Goal: Task Accomplishment & Management: Complete application form

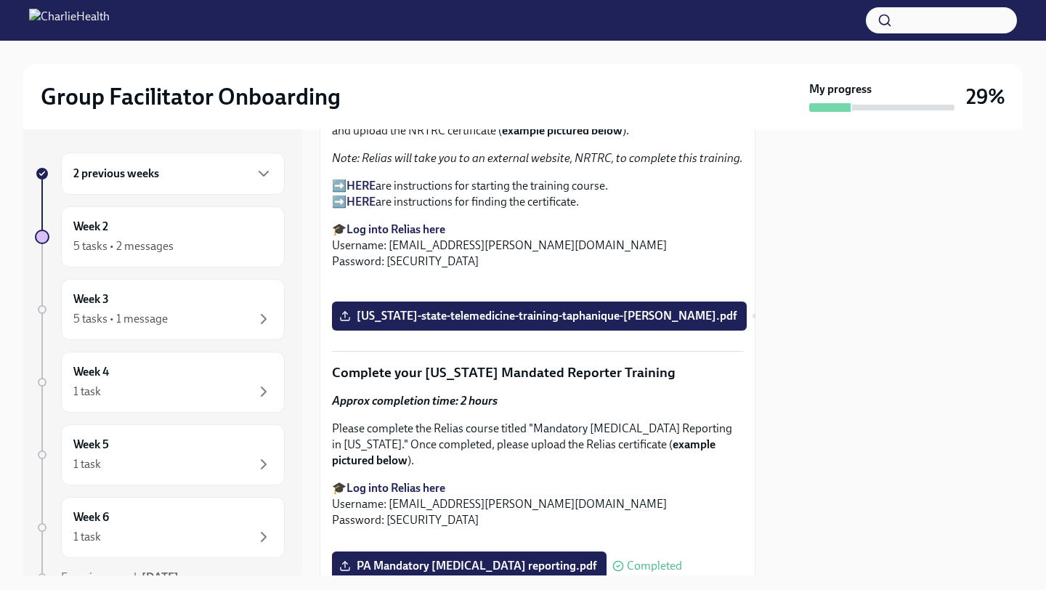
scroll to position [2454, 0]
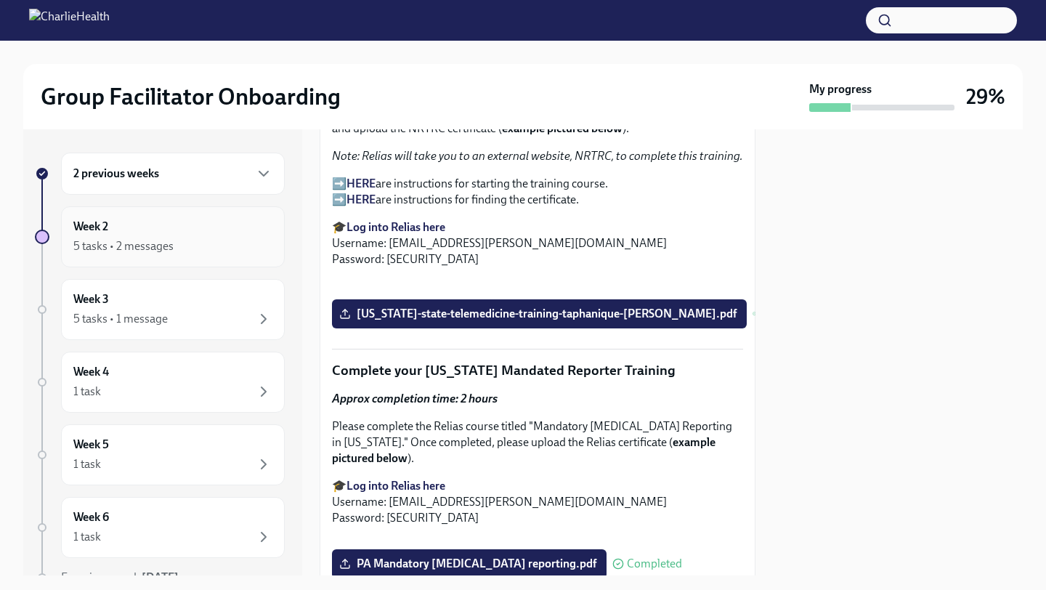
click at [185, 250] on div "5 tasks • 2 messages" at bounding box center [172, 246] width 199 height 17
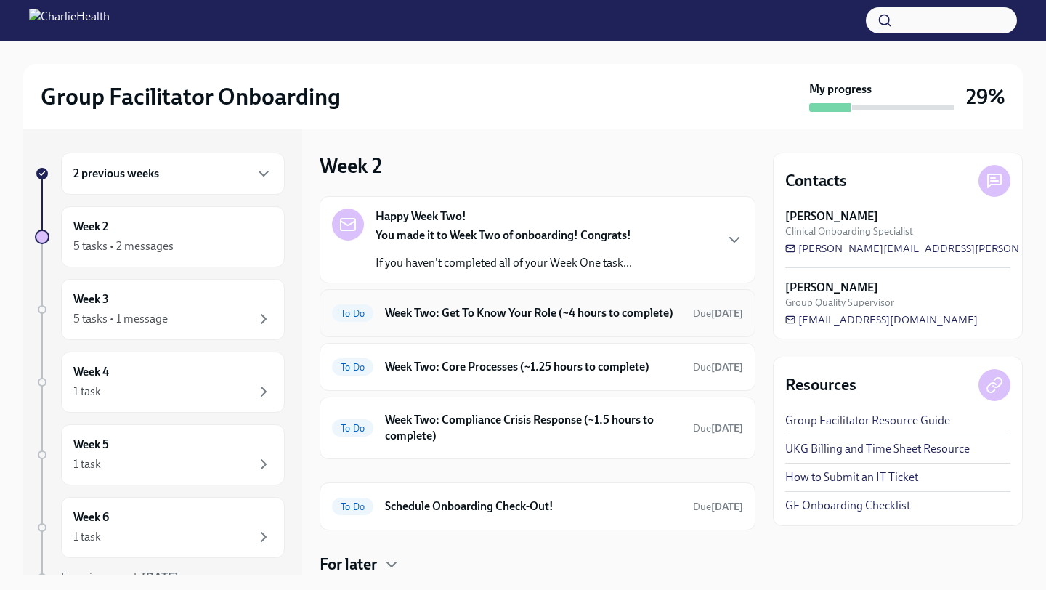
click at [360, 319] on span "To Do" at bounding box center [352, 313] width 41 height 11
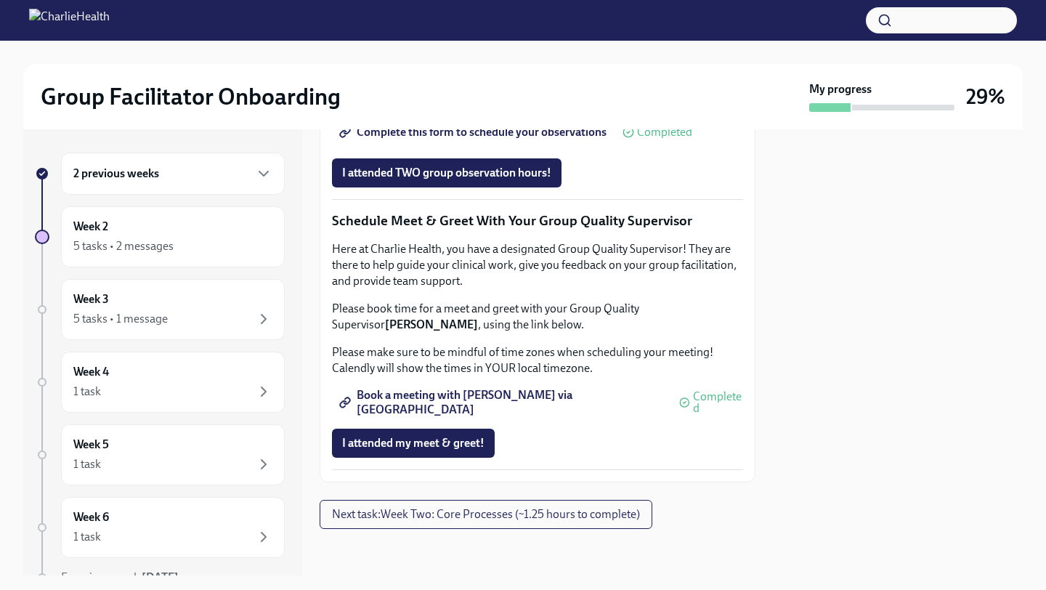
scroll to position [1417, 0]
click at [381, 523] on button "Next task : Week Two: Core Processes (~1.25 hours to complete)" at bounding box center [486, 514] width 333 height 29
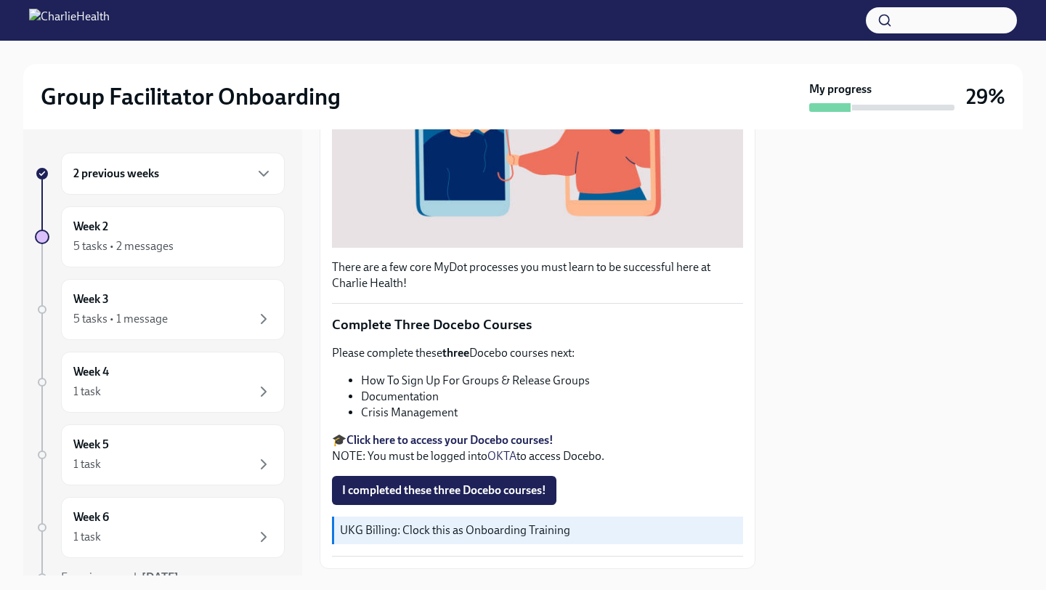
scroll to position [410, 0]
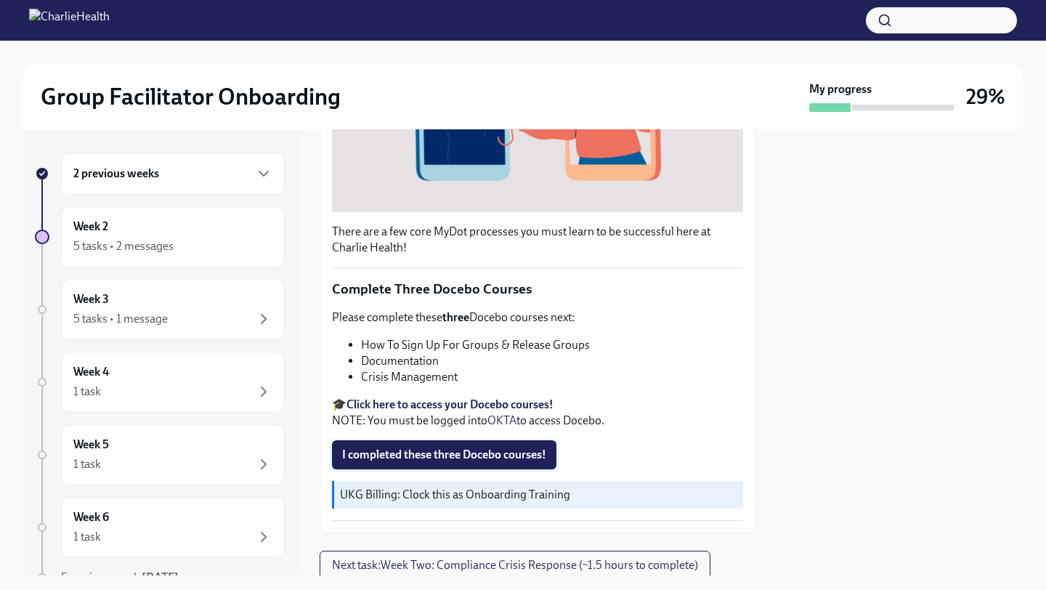
click at [410, 454] on span "I completed these three Docebo courses!" at bounding box center [444, 455] width 204 height 15
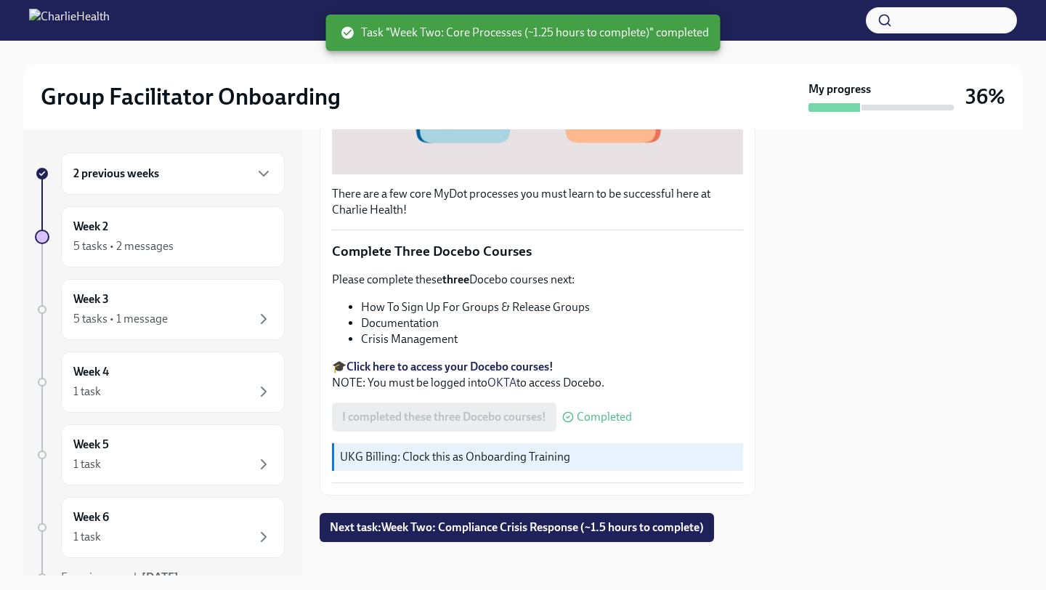
scroll to position [461, 0]
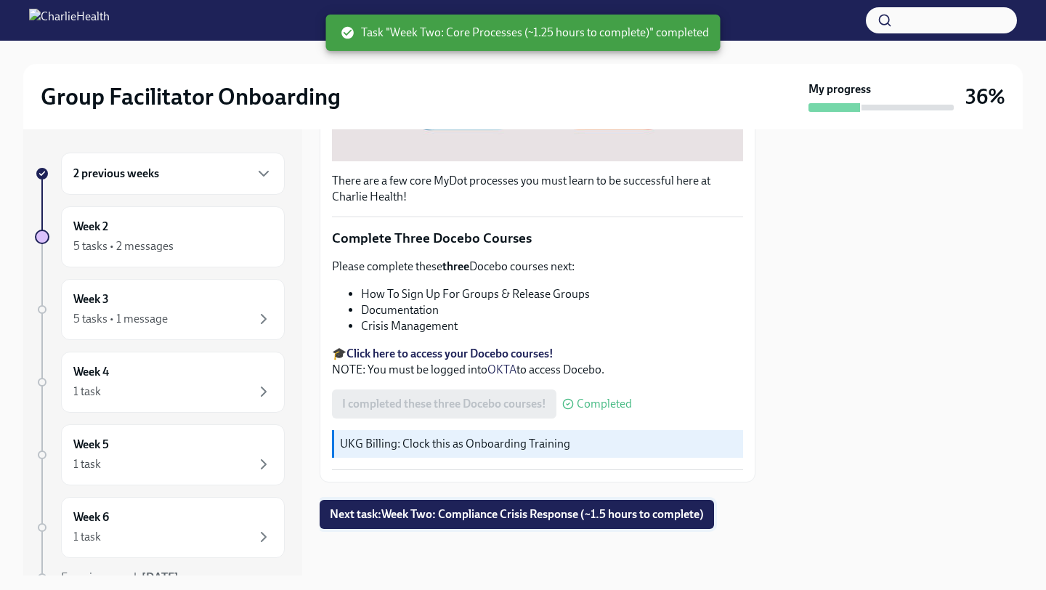
click at [410, 522] on button "Next task : Week Two: Compliance Crisis Response (~1.5 hours to complete)" at bounding box center [517, 514] width 394 height 29
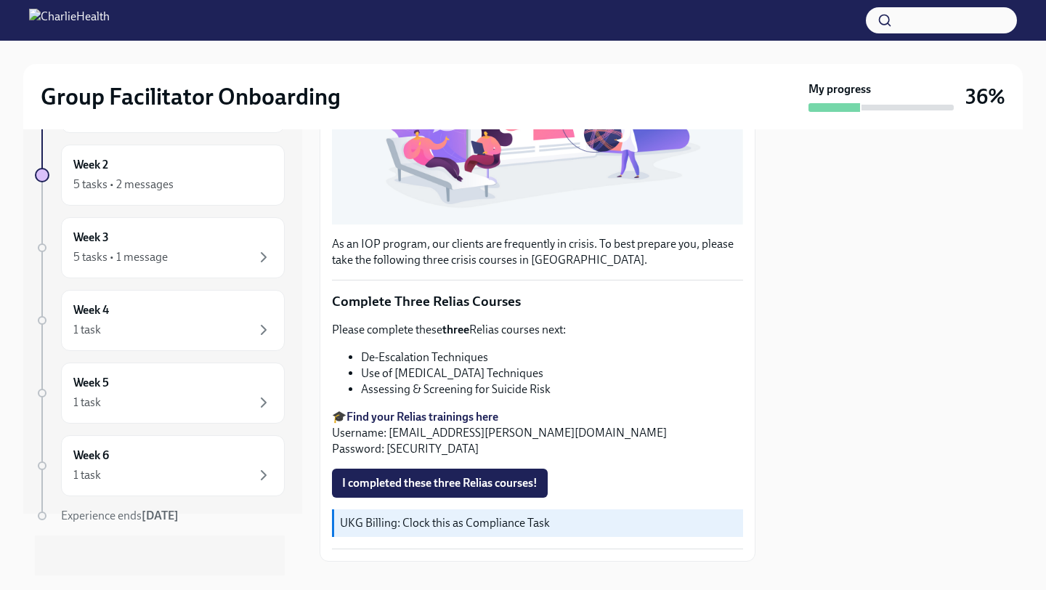
scroll to position [61, 0]
click at [160, 352] on div "2 previous weeks Week 2 5 tasks • 2 messages Week 3 5 tasks • 1 message Week 4 …" at bounding box center [160, 337] width 250 height 491
click at [160, 336] on div "1 task" at bounding box center [172, 330] width 199 height 17
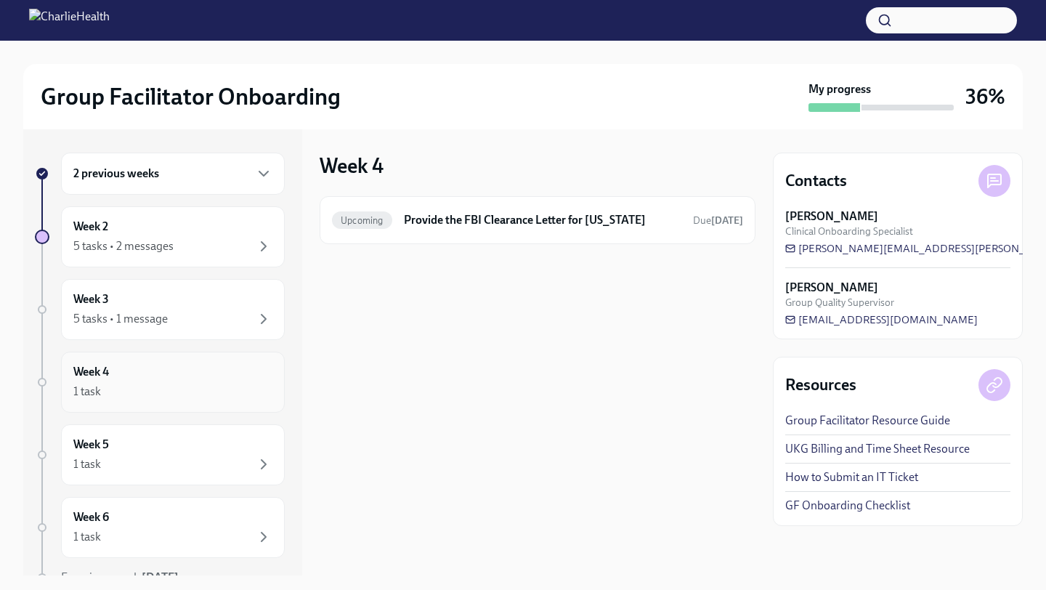
click at [141, 384] on div "1 task" at bounding box center [172, 391] width 199 height 17
click at [146, 478] on div "Week 5 1 task" at bounding box center [173, 454] width 224 height 61
click at [97, 462] on div "1 task" at bounding box center [87, 464] width 28 height 16
click at [123, 394] on div "1 task" at bounding box center [172, 391] width 199 height 17
click at [123, 397] on div "1 task" at bounding box center [172, 391] width 199 height 17
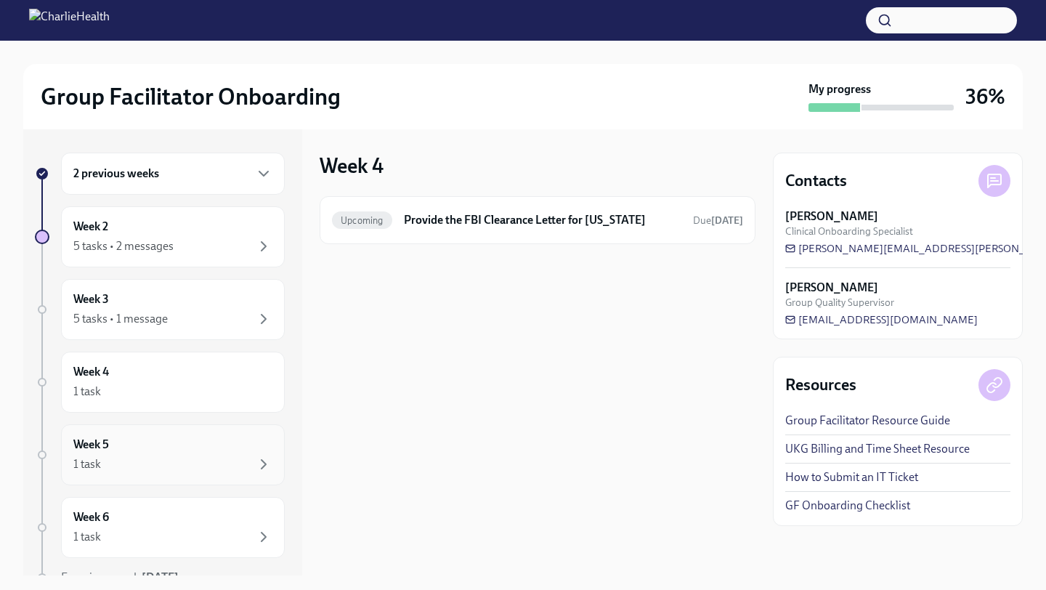
click at [110, 450] on div "Week 5 1 task" at bounding box center [172, 455] width 199 height 36
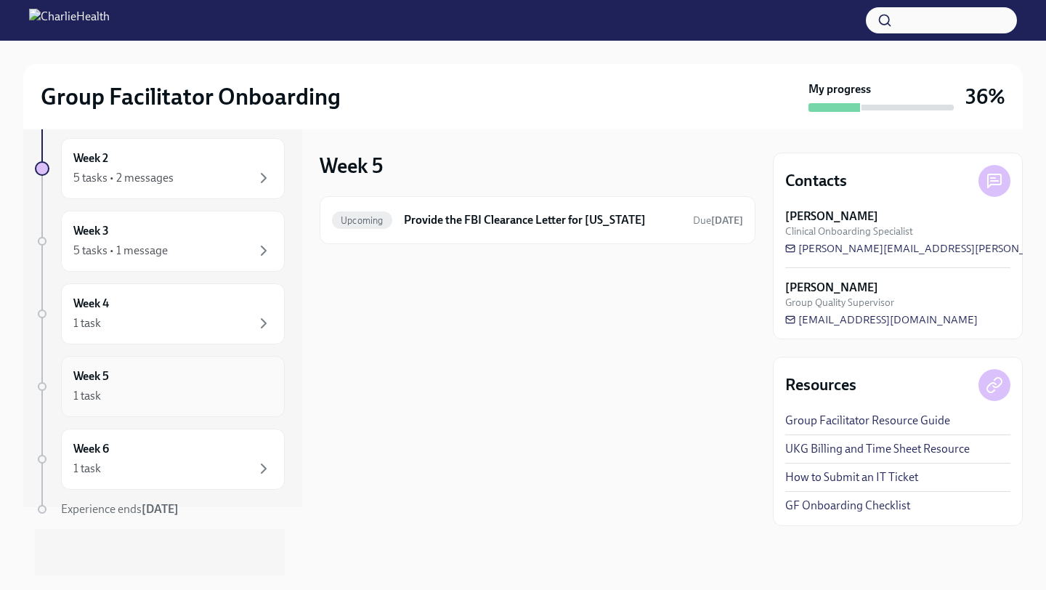
click at [109, 450] on h6 "Week 6" at bounding box center [91, 449] width 36 height 16
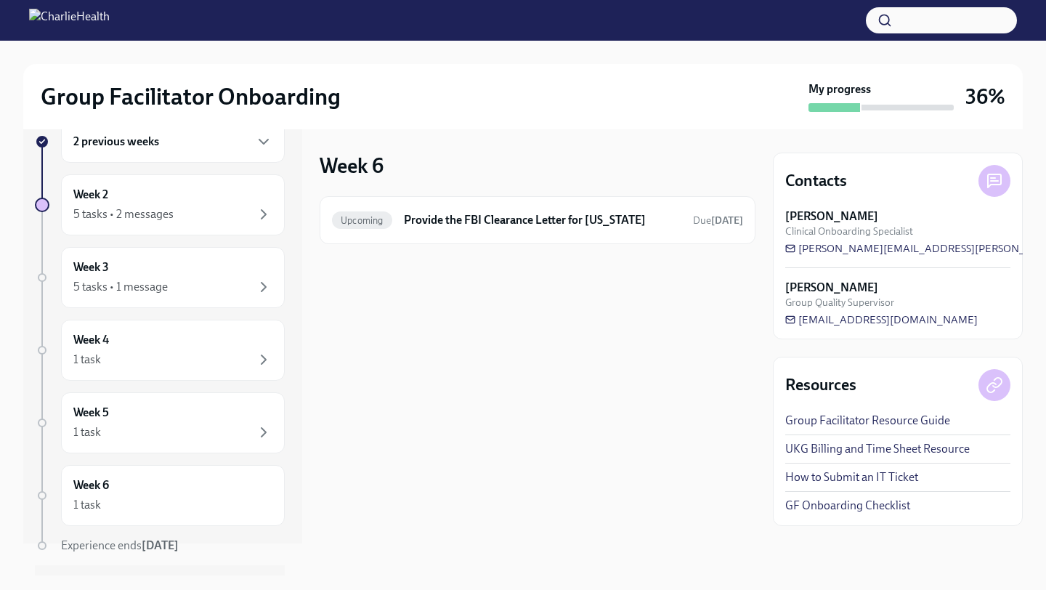
scroll to position [58, 0]
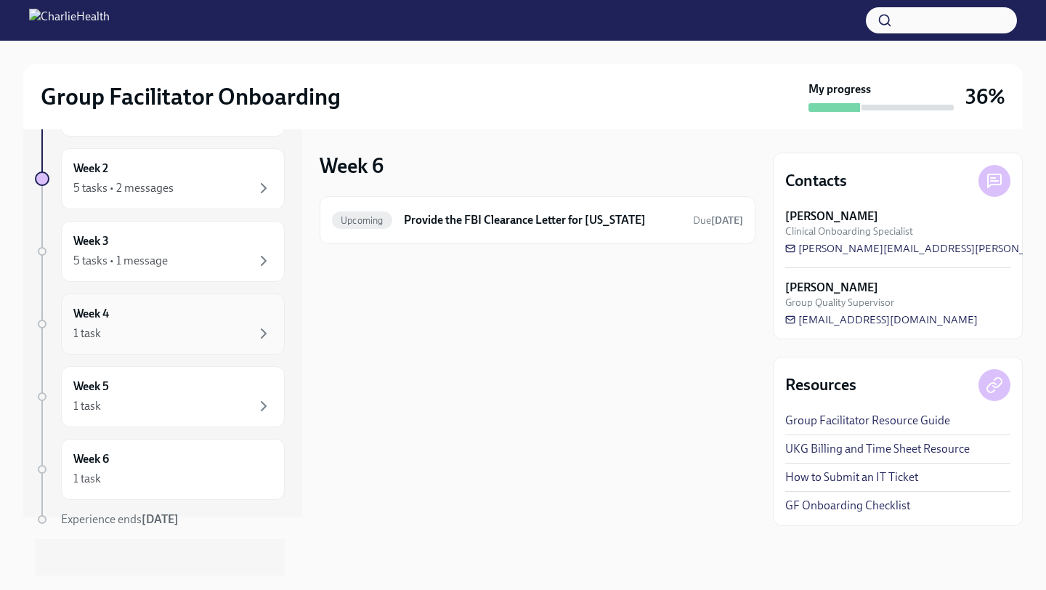
click at [145, 341] on div "1 task" at bounding box center [172, 333] width 199 height 17
click at [164, 262] on div "5 tasks • 1 message" at bounding box center [120, 261] width 94 height 16
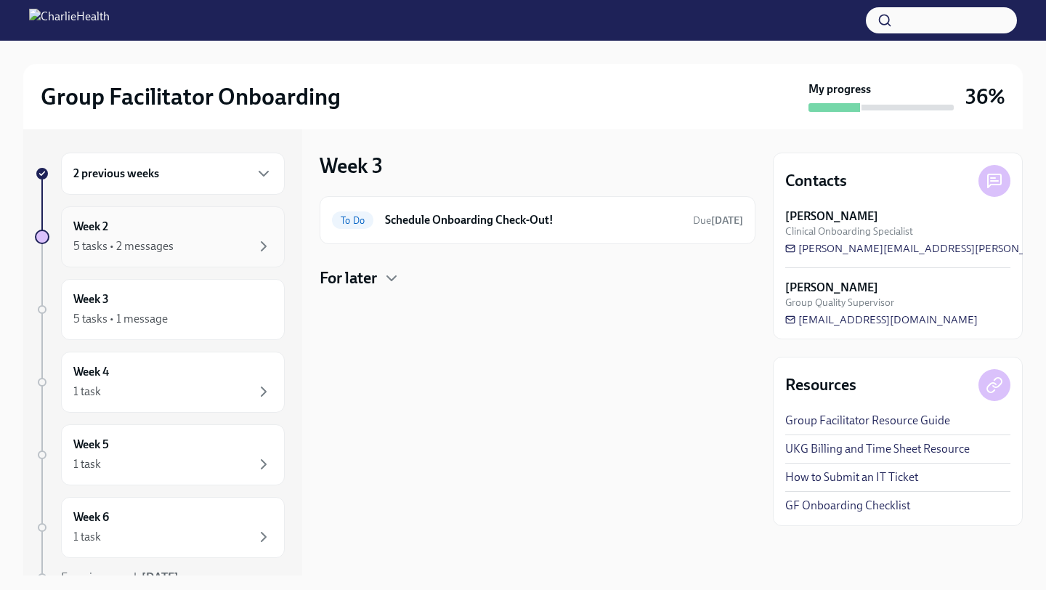
click at [157, 240] on div "5 tasks • 2 messages" at bounding box center [123, 246] width 100 height 16
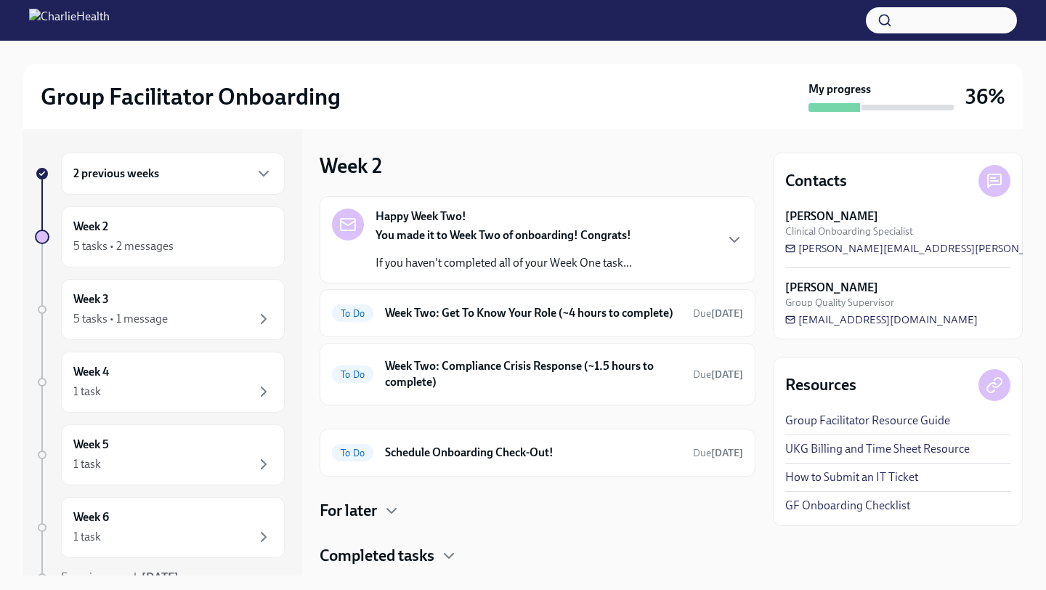
scroll to position [3, 0]
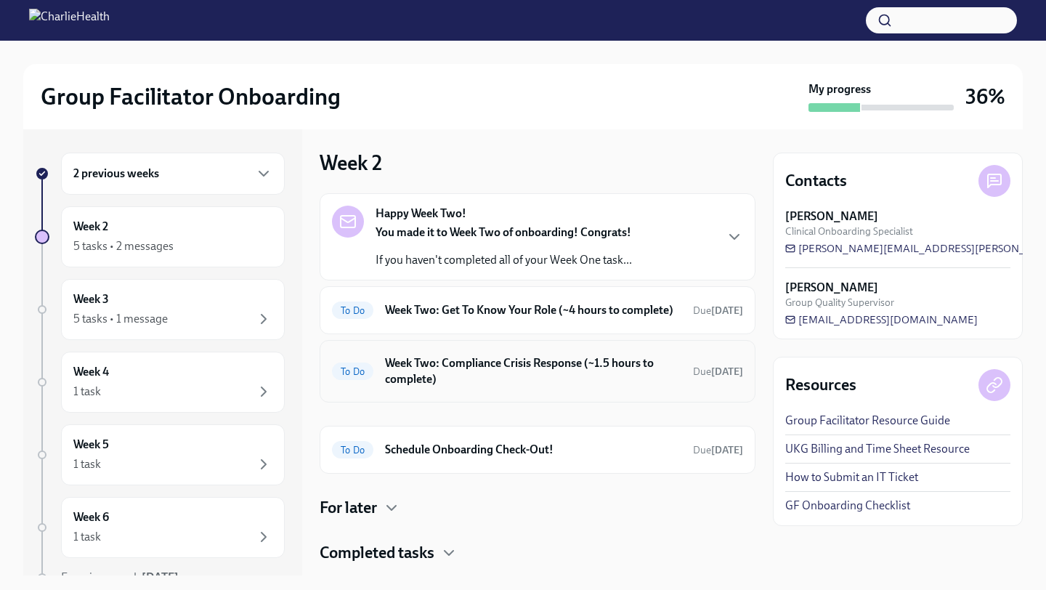
click at [506, 387] on h6 "Week Two: Compliance Crisis Response (~1.5 hours to complete)" at bounding box center [533, 371] width 296 height 32
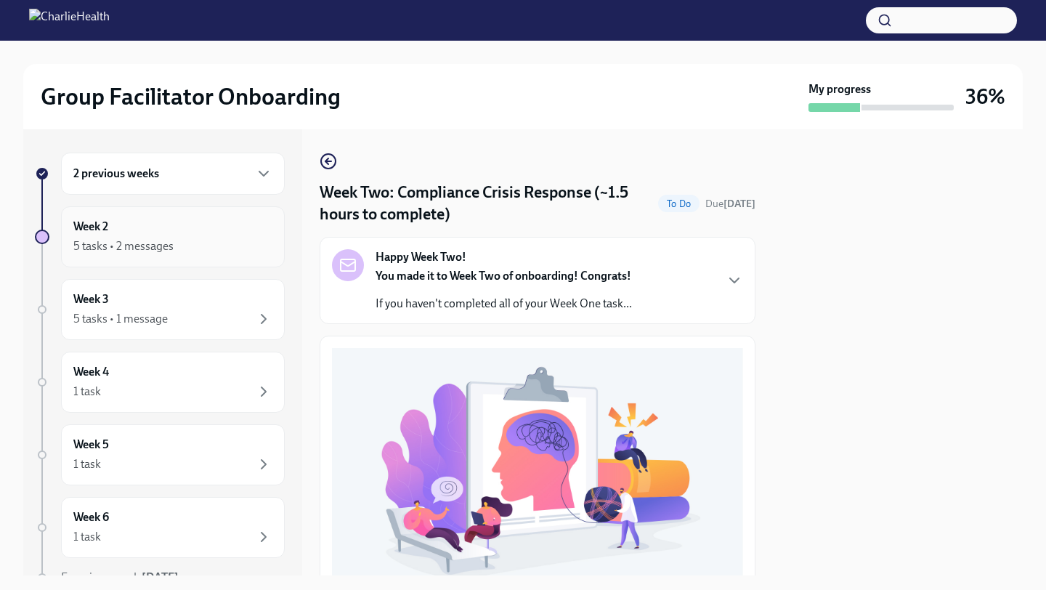
click at [217, 221] on div "Week 2 5 tasks • 2 messages" at bounding box center [172, 237] width 199 height 36
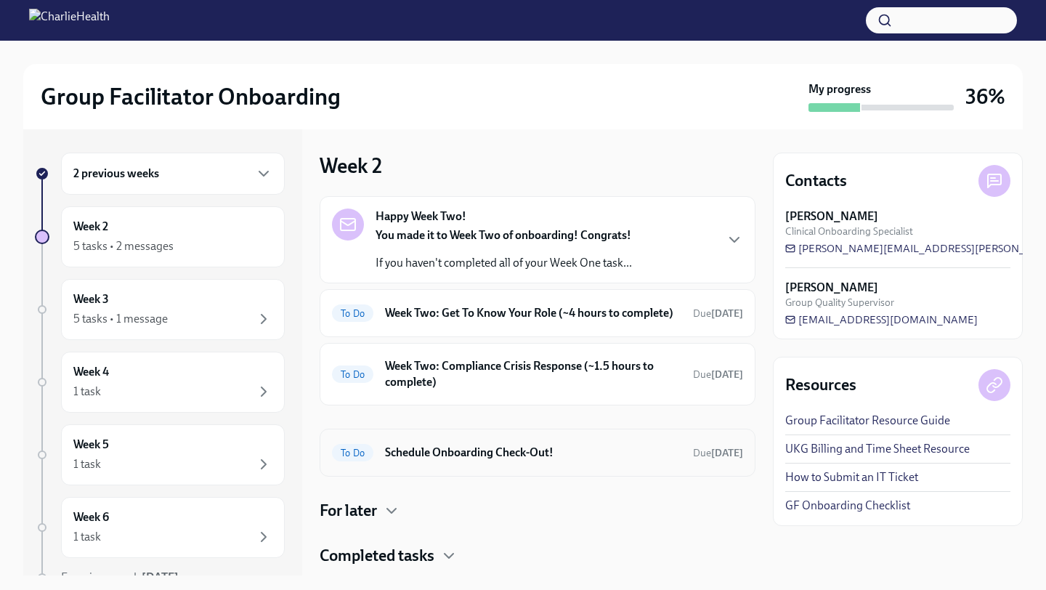
click at [429, 461] on h6 "Schedule Onboarding Check-Out!" at bounding box center [533, 453] width 296 height 16
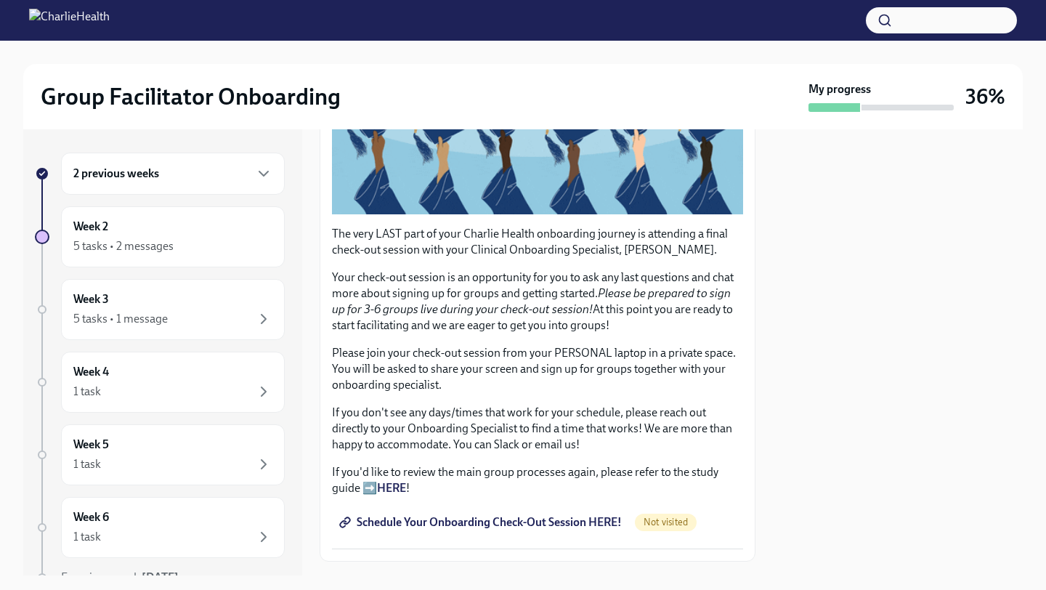
scroll to position [278, 0]
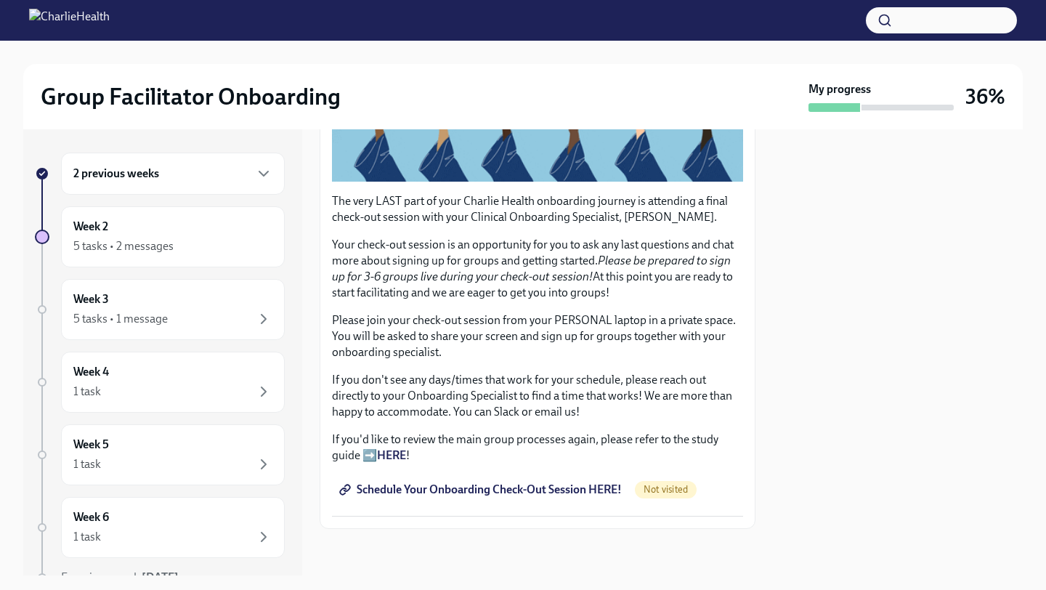
click at [429, 491] on span "Schedule Your Onboarding Check-Out Session HERE!" at bounding box center [482, 489] width 280 height 15
click at [105, 320] on div "5 tasks • 1 message" at bounding box center [120, 319] width 94 height 16
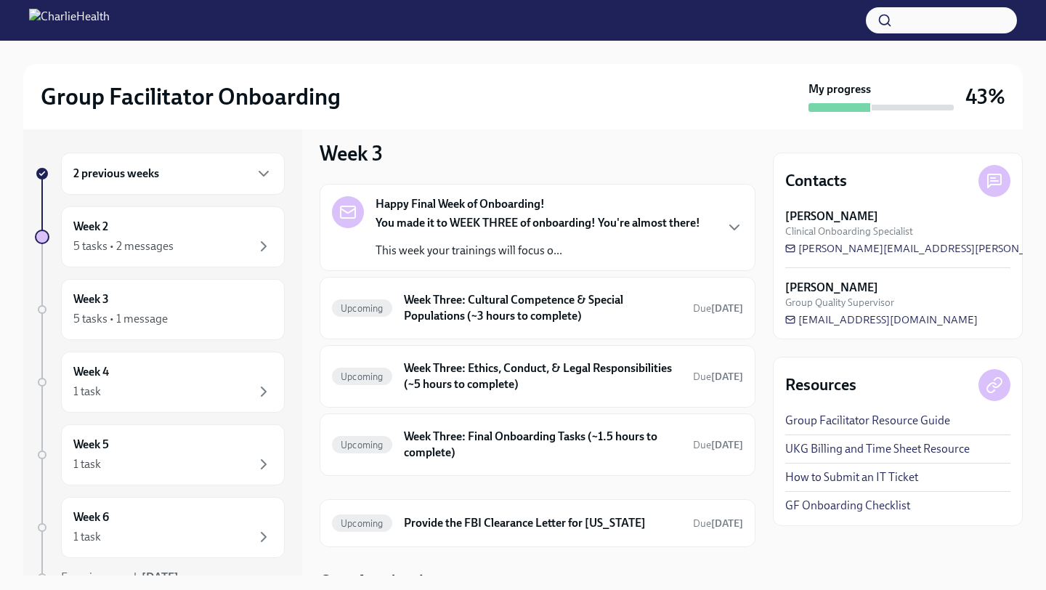
scroll to position [13, 0]
click at [442, 322] on h6 "Week Three: Cultural Competence & Special Populations (~3 hours to complete)" at bounding box center [543, 307] width 278 height 32
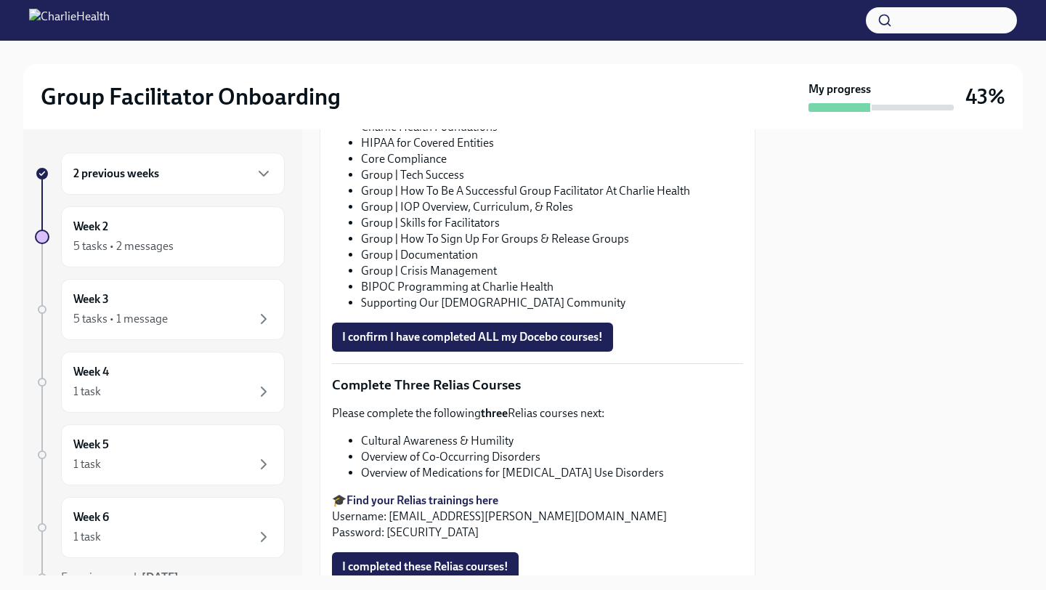
scroll to position [996, 0]
